Goal: Task Accomplishment & Management: Manage account settings

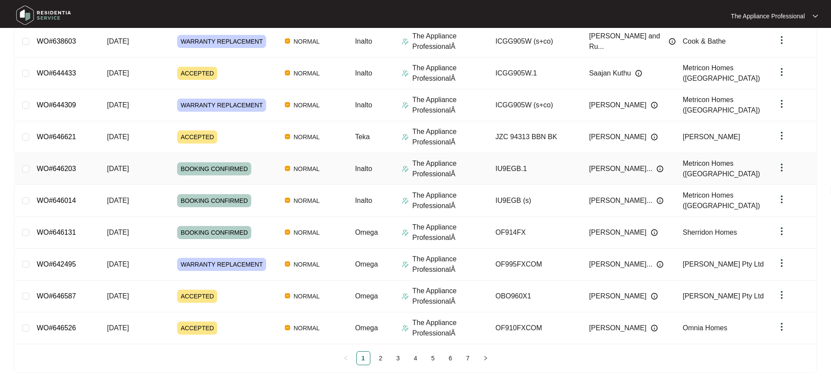
scroll to position [147, 0]
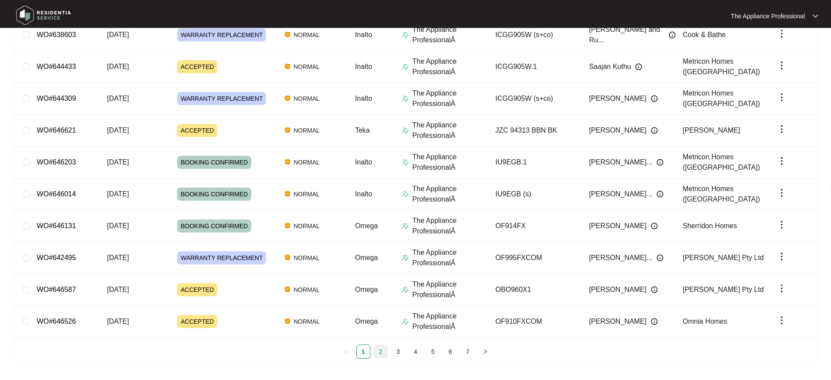
click at [381, 353] on link "2" at bounding box center [380, 351] width 13 height 13
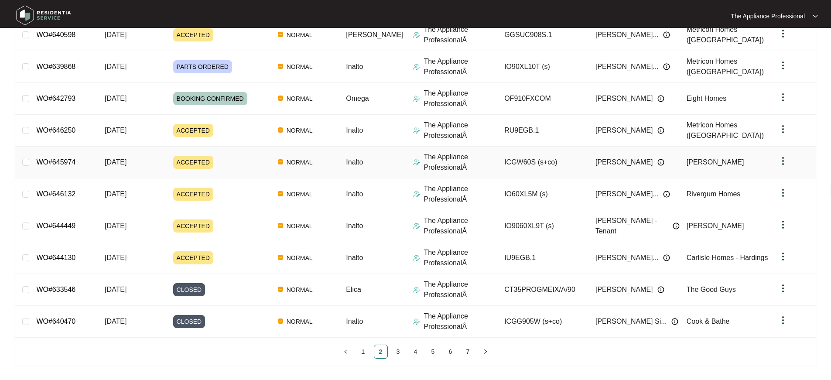
click at [126, 160] on span "[DATE]" at bounding box center [116, 161] width 22 height 7
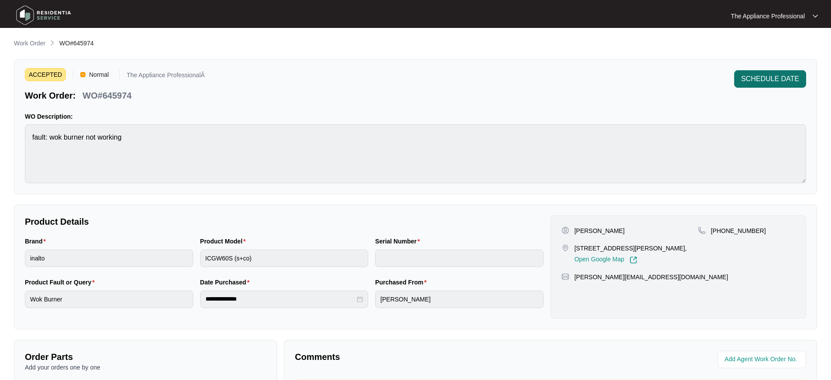
click at [747, 82] on span "SCHEDULE DATE" at bounding box center [770, 79] width 58 height 10
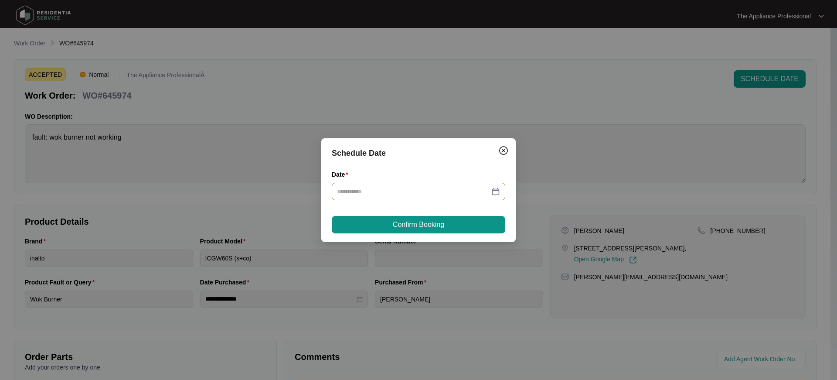
click at [497, 189] on div at bounding box center [418, 192] width 163 height 10
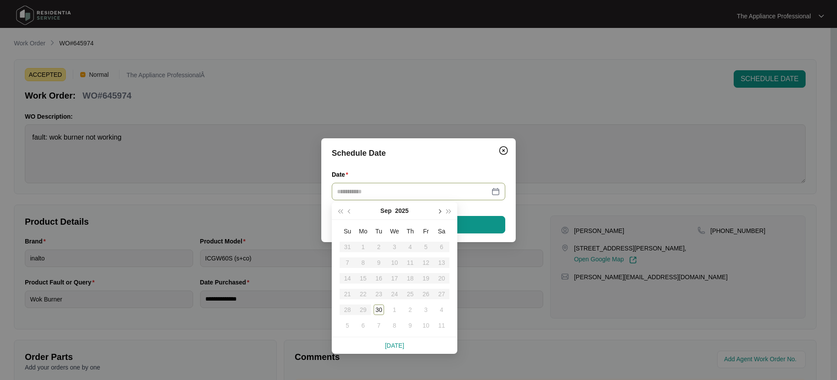
click at [441, 212] on button "button" at bounding box center [439, 210] width 10 height 17
type input "**********"
click at [412, 249] on div "2" at bounding box center [410, 247] width 10 height 10
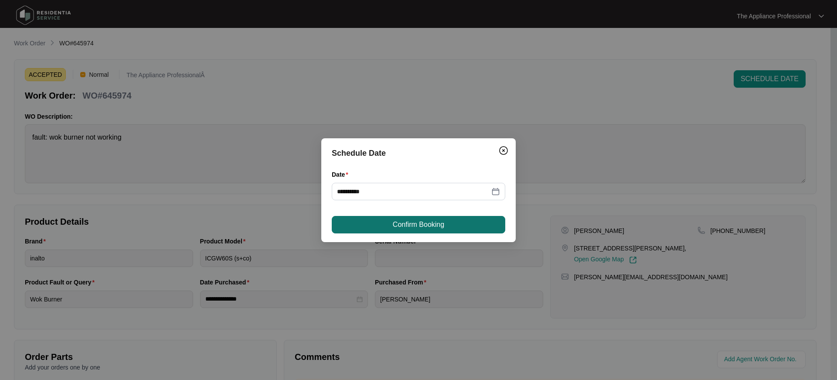
click at [415, 226] on span "Confirm Booking" at bounding box center [418, 224] width 51 height 10
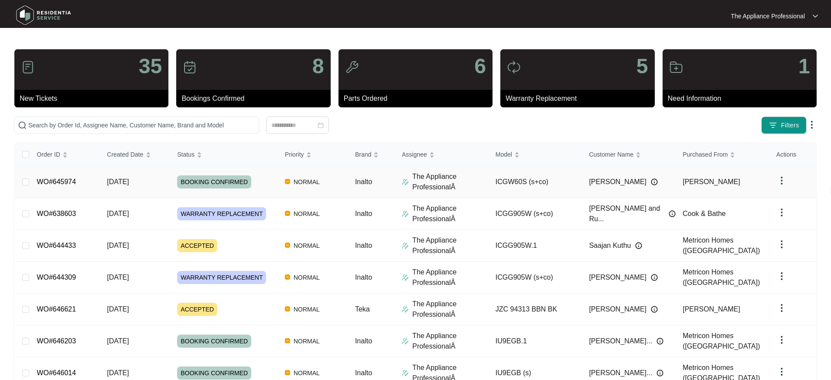
click at [112, 183] on span "[DATE]" at bounding box center [118, 181] width 22 height 7
click at [273, 276] on div "WARRANTY REPLACEMENT" at bounding box center [227, 277] width 101 height 13
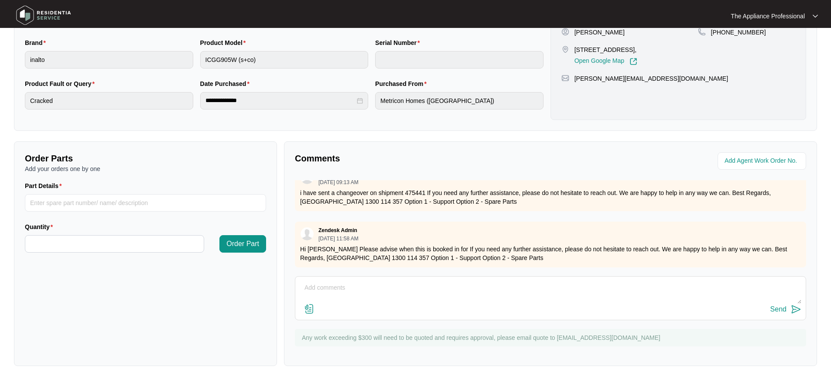
scroll to position [106, 0]
drag, startPoint x: 311, startPoint y: 286, endPoint x: 317, endPoint y: 284, distance: 6.5
click at [312, 286] on textarea at bounding box center [551, 292] width 502 height 23
type textarea "Waiting for customer to confirm for [DATE]."
click at [776, 309] on div "Send" at bounding box center [778, 309] width 16 height 8
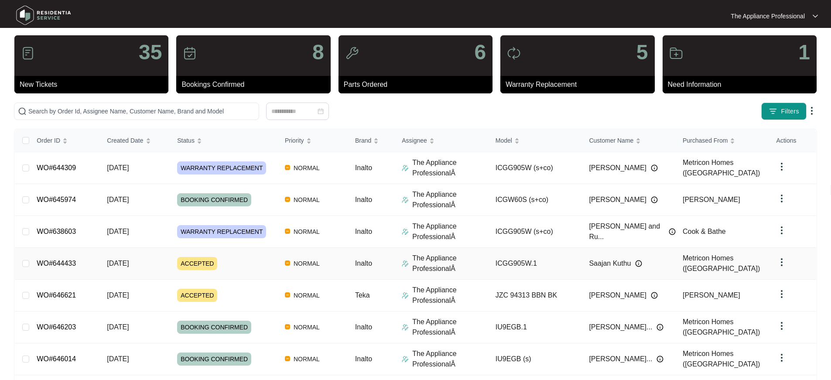
scroll to position [14, 0]
click at [274, 265] on div "ACCEPTED" at bounding box center [227, 262] width 101 height 13
